Goal: Task Accomplishment & Management: Manage account settings

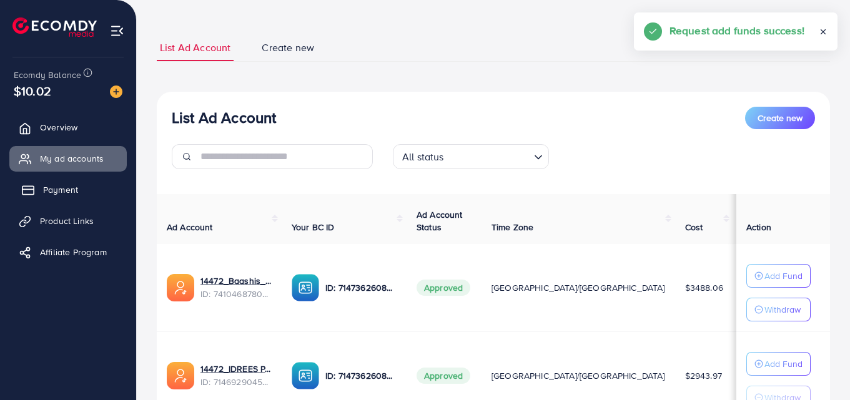
scroll to position [58, 0]
click at [66, 189] on span "Payment" at bounding box center [60, 190] width 35 height 12
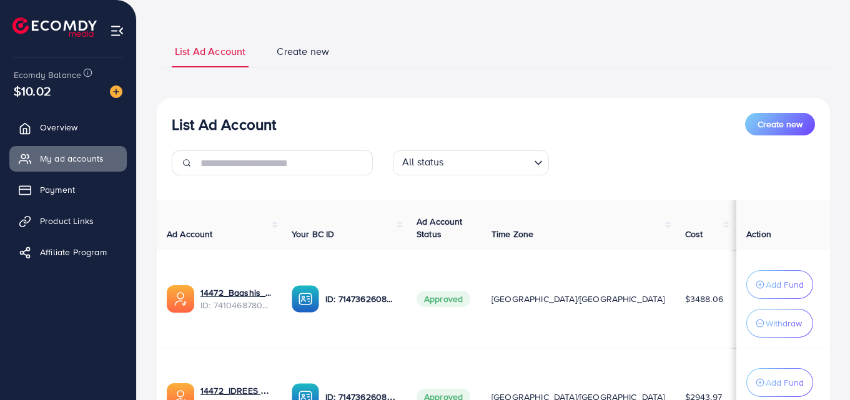
click at [92, 159] on span "My ad accounts" at bounding box center [72, 158] width 64 height 12
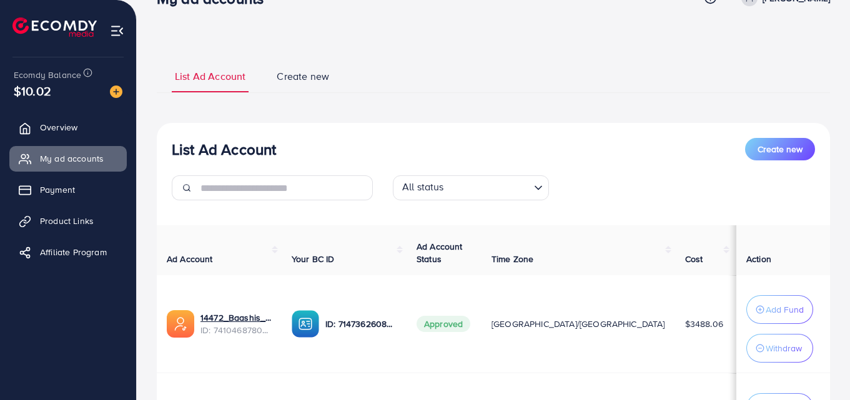
scroll to position [35, 0]
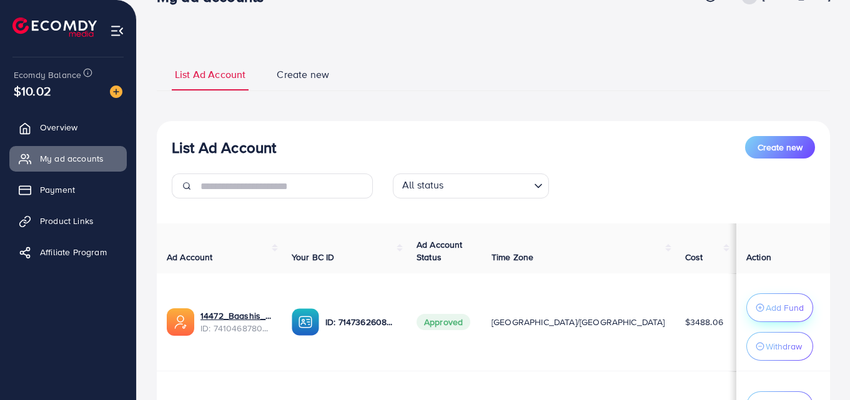
click at [757, 302] on div "Add Fund" at bounding box center [780, 307] width 48 height 15
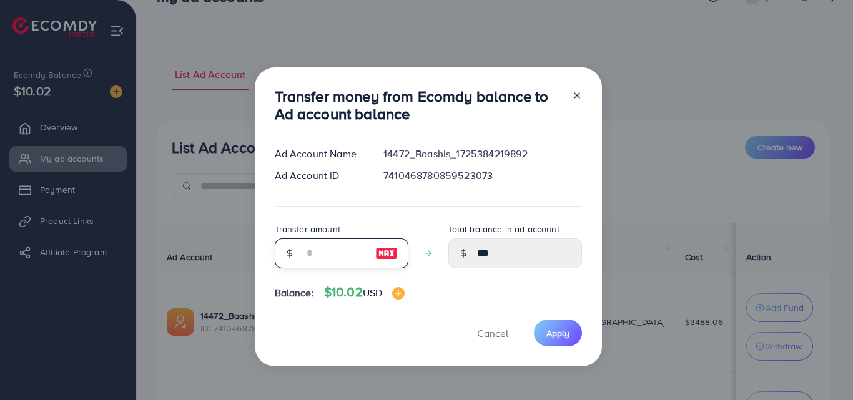
click at [338, 251] on input "number" at bounding box center [334, 254] width 62 height 30
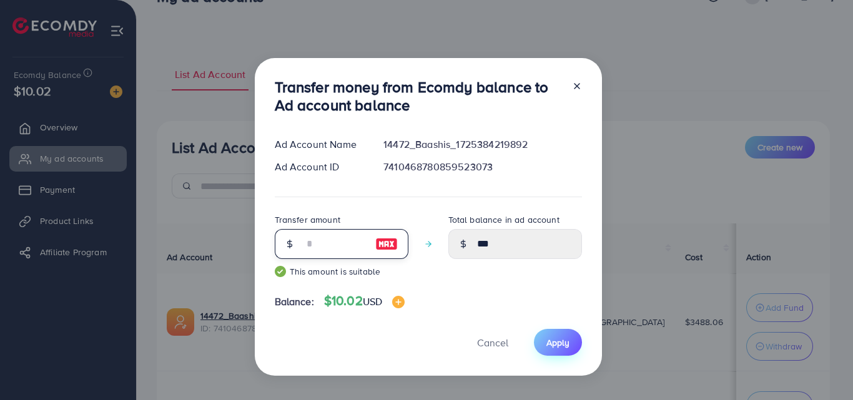
type input "**"
click at [554, 350] on button "Apply" at bounding box center [558, 342] width 48 height 27
